Goal: Task Accomplishment & Management: Use online tool/utility

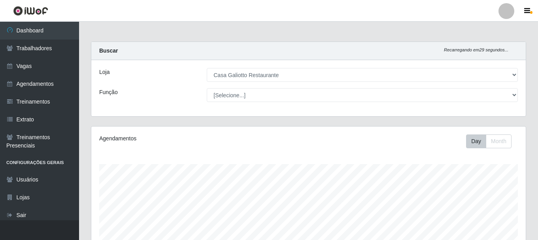
select select "279"
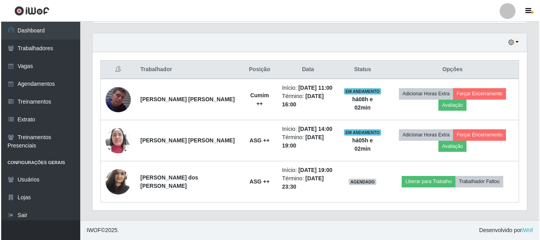
scroll to position [164, 434]
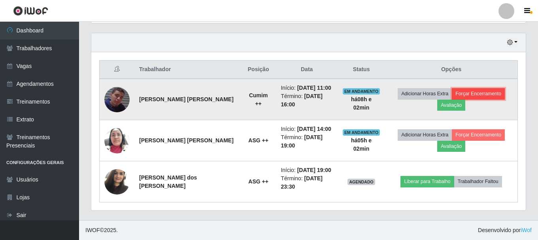
click at [477, 93] on button "Forçar Encerramento" at bounding box center [478, 93] width 53 height 11
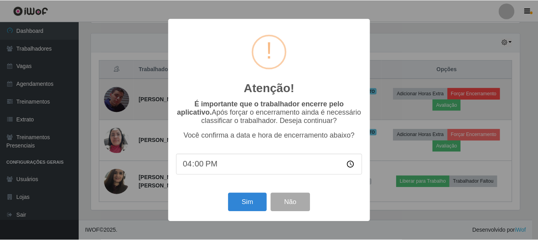
scroll to position [164, 430]
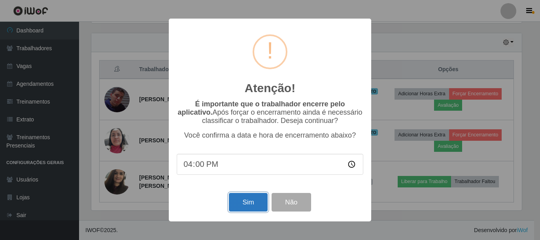
click at [252, 202] on button "Sim" at bounding box center [248, 202] width 38 height 19
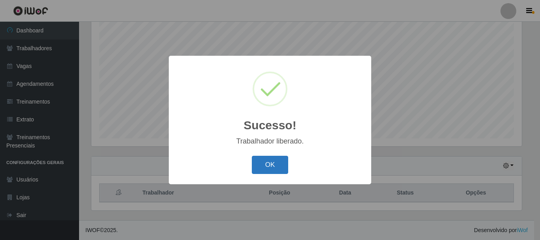
click at [278, 164] on button "OK" at bounding box center [270, 165] width 37 height 19
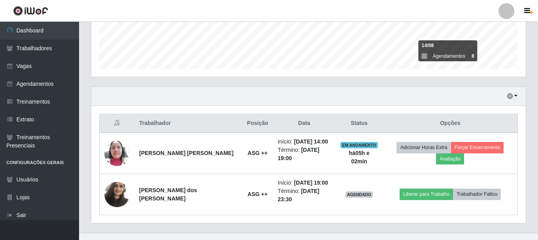
scroll to position [215, 0]
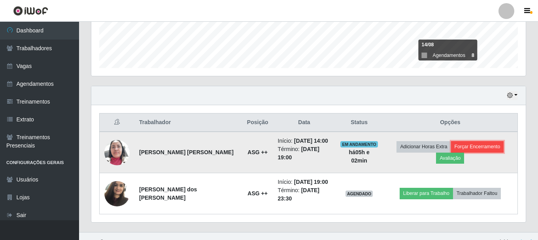
click at [466, 150] on button "Forçar Encerramento" at bounding box center [477, 146] width 53 height 11
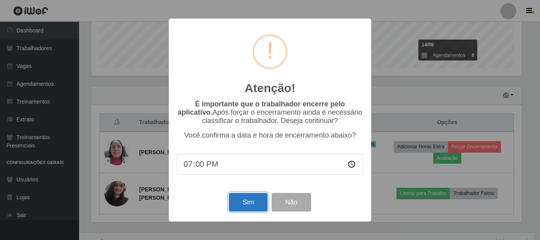
click at [248, 209] on button "Sim" at bounding box center [248, 202] width 38 height 19
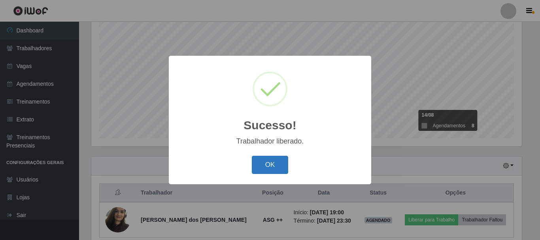
click at [276, 174] on button "OK" at bounding box center [270, 165] width 37 height 19
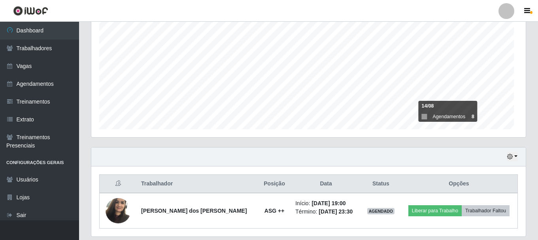
scroll to position [179, 0]
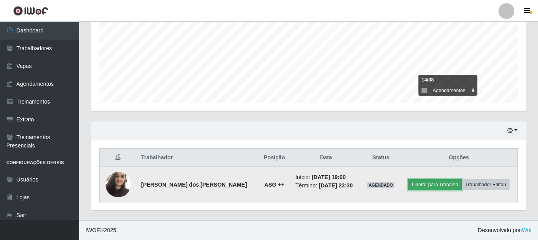
click at [428, 182] on button "Liberar para Trabalho" at bounding box center [434, 184] width 53 height 11
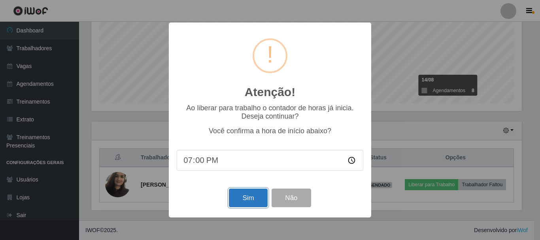
click at [252, 200] on button "Sim" at bounding box center [248, 198] width 38 height 19
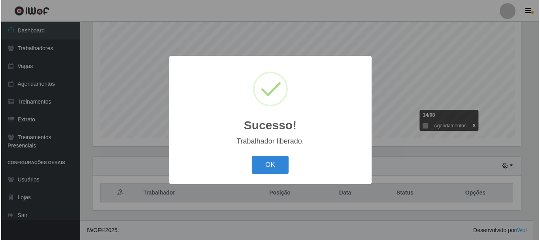
scroll to position [0, 0]
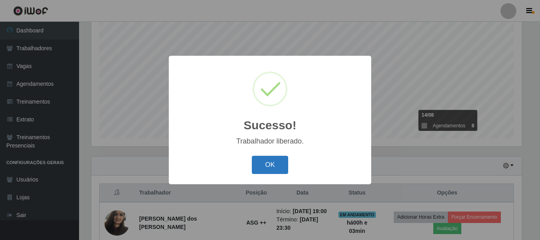
click at [265, 168] on button "OK" at bounding box center [270, 165] width 37 height 19
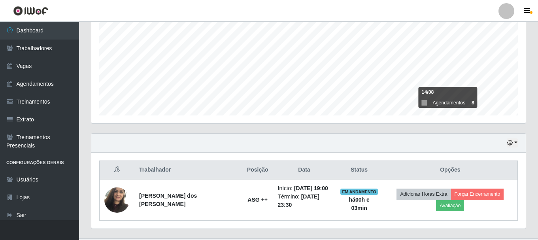
scroll to position [179, 0]
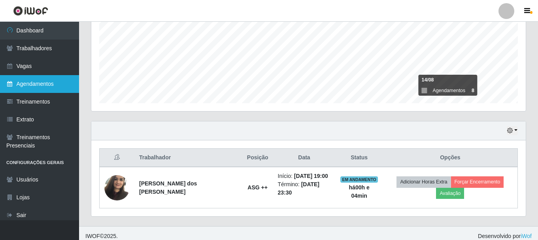
click at [42, 84] on link "Agendamentos" at bounding box center [39, 84] width 79 height 18
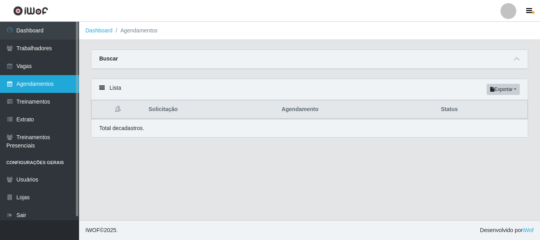
click at [49, 83] on link "Agendamentos" at bounding box center [39, 84] width 79 height 18
